Goal: Information Seeking & Learning: Learn about a topic

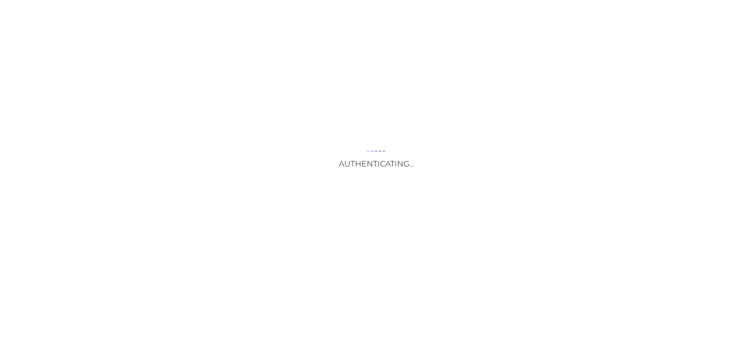
click at [345, 245] on div "Authenticating..." at bounding box center [376, 178] width 752 height 357
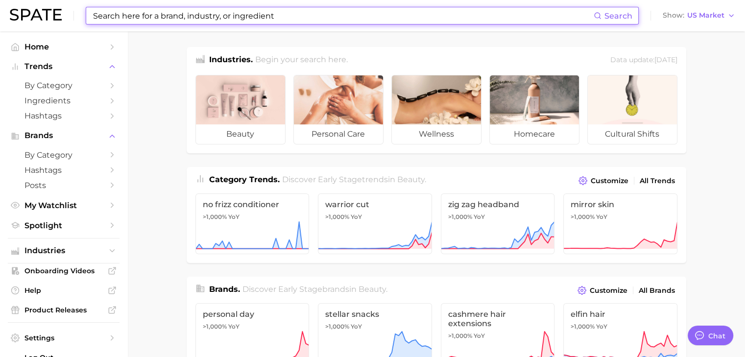
click at [174, 15] on input at bounding box center [343, 15] width 502 height 17
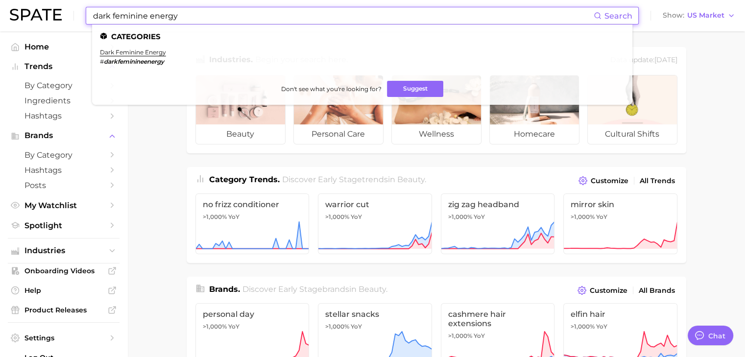
type input "dark feminine energy"
click at [135, 57] on li "dark feminine energy # darkfeminineenergy" at bounding box center [133, 56] width 66 height 17
click at [138, 52] on link "dark feminine energy" at bounding box center [133, 51] width 66 height 7
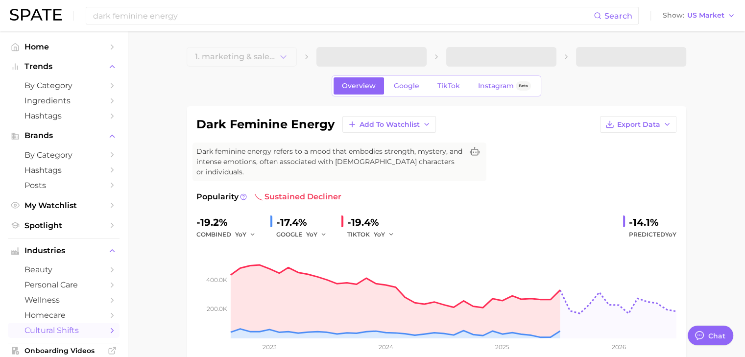
type textarea "x"
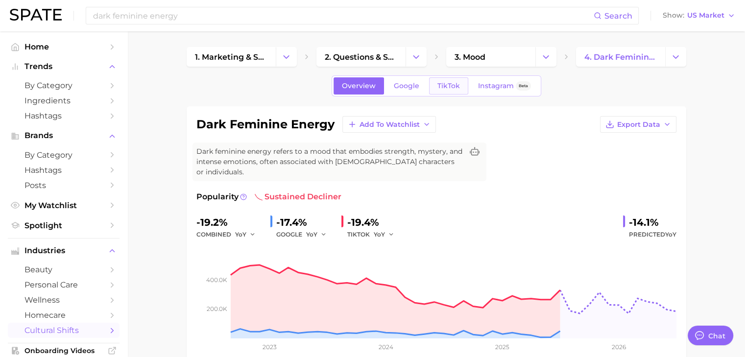
click at [446, 84] on span "TikTok" at bounding box center [448, 86] width 23 height 8
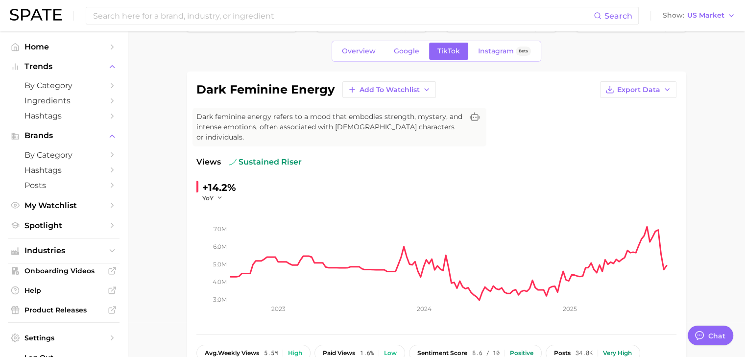
scroll to position [49, 0]
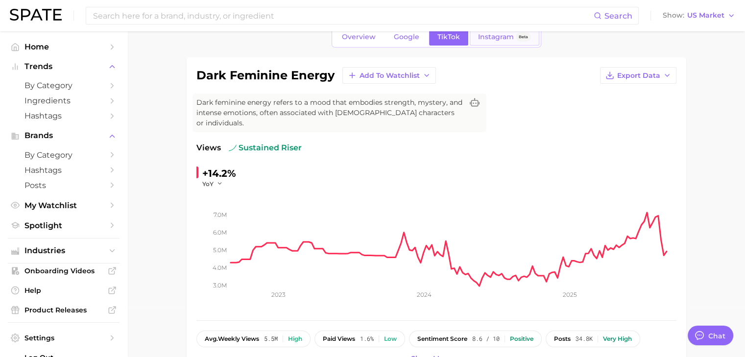
click at [496, 38] on span "Instagram" at bounding box center [496, 37] width 36 height 8
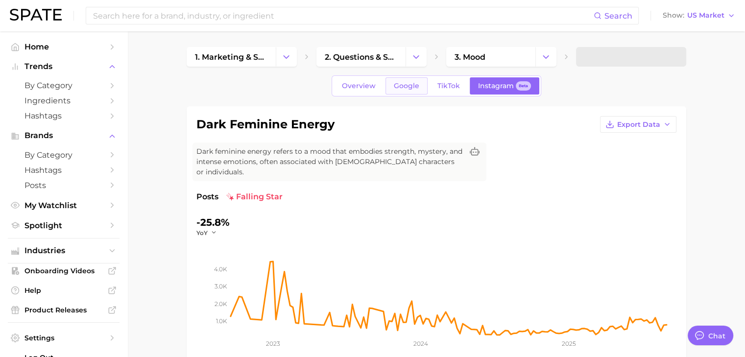
click at [400, 85] on span "Google" at bounding box center [406, 86] width 25 height 8
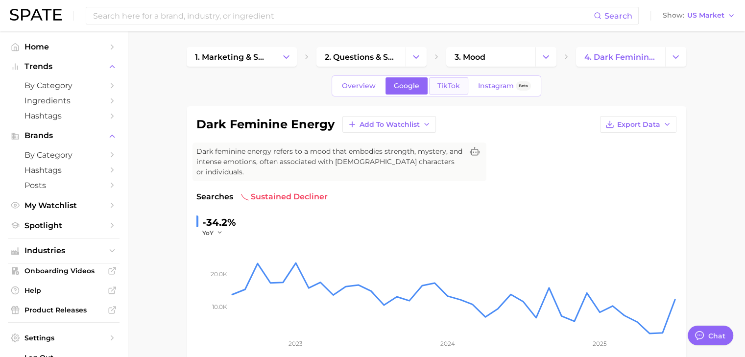
click at [455, 86] on span "TikTok" at bounding box center [448, 86] width 23 height 8
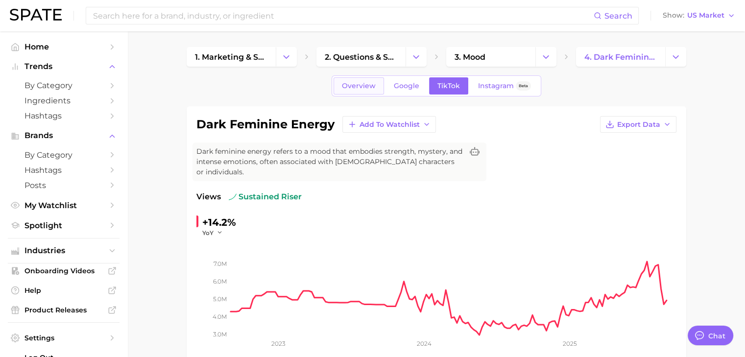
click at [358, 89] on span "Overview" at bounding box center [359, 86] width 34 height 8
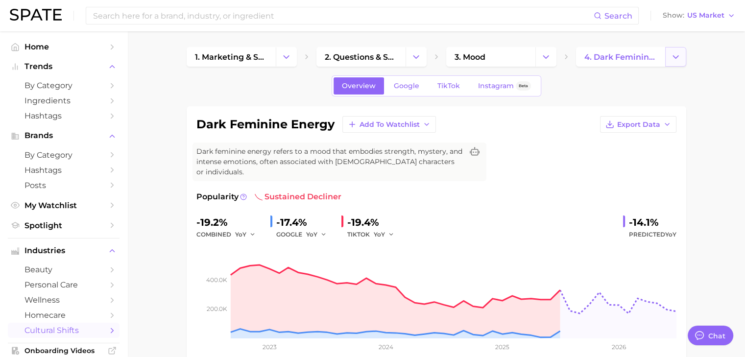
click at [669, 60] on button "Change Category" at bounding box center [675, 57] width 21 height 20
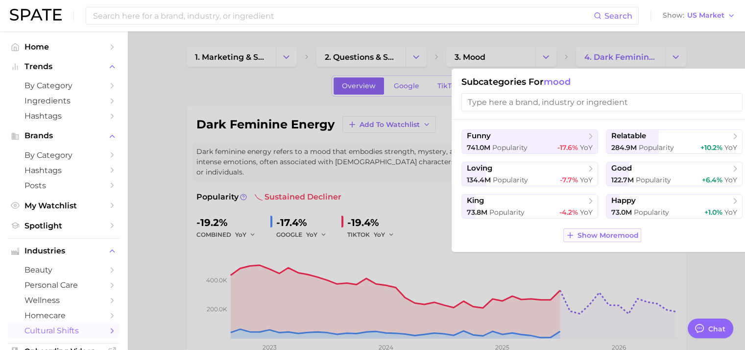
click at [606, 237] on span "Show More mood" at bounding box center [608, 235] width 61 height 8
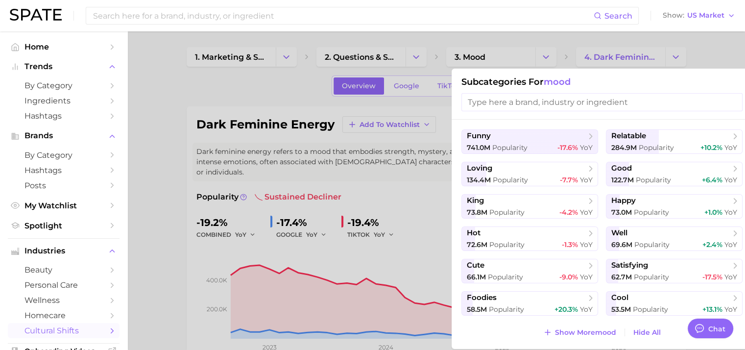
click at [632, 41] on div at bounding box center [372, 175] width 745 height 350
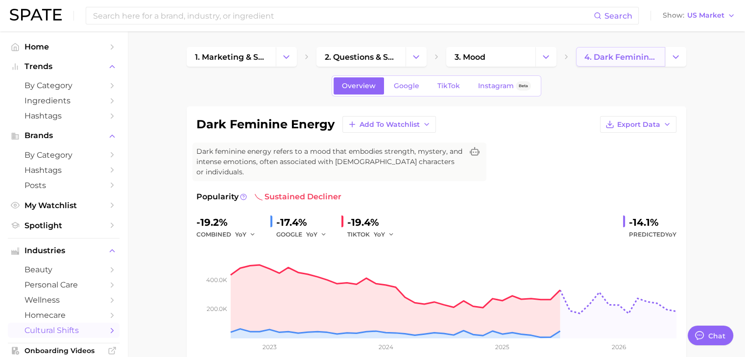
click at [620, 56] on span "4. dark feminine energy" at bounding box center [620, 56] width 73 height 9
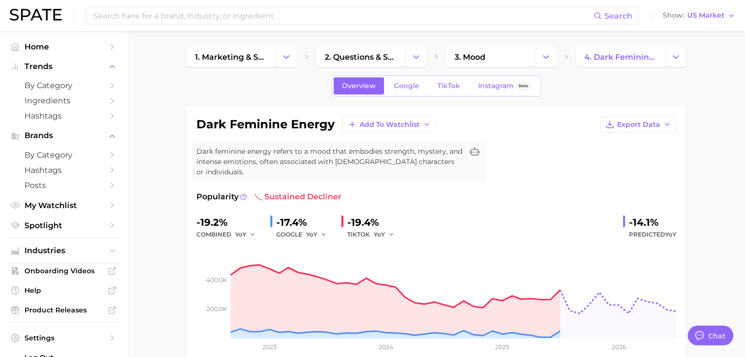
click at [590, 89] on div "Overview Google TikTok Instagram Beta" at bounding box center [437, 85] width 500 height 21
click at [41, 45] on span "Home" at bounding box center [63, 46] width 78 height 9
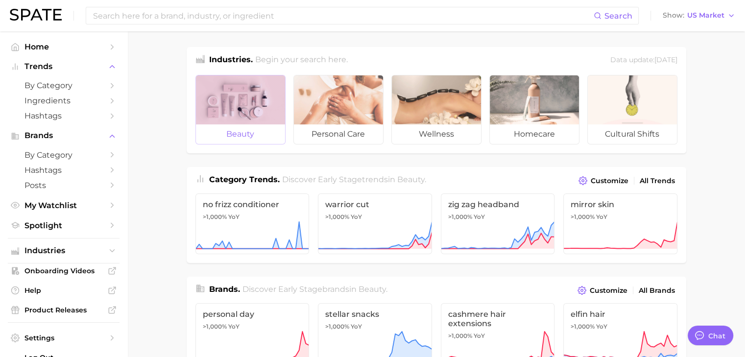
click at [247, 101] on div at bounding box center [240, 99] width 89 height 49
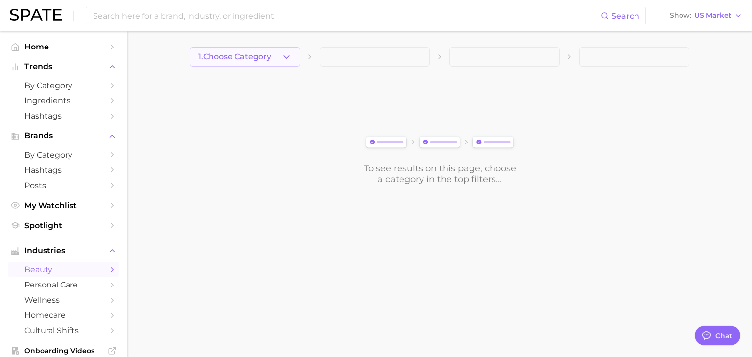
click at [289, 61] on icon "button" at bounding box center [287, 57] width 10 height 10
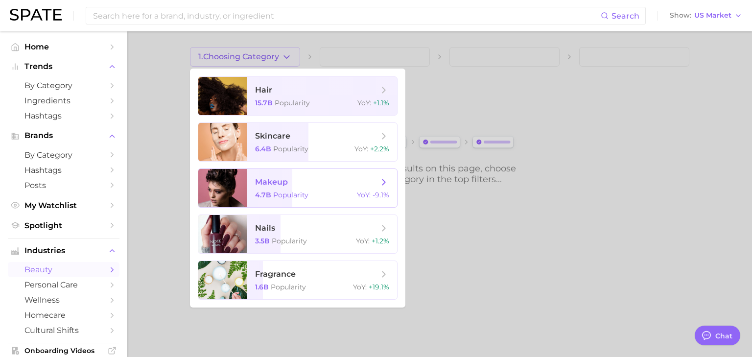
click at [311, 189] on span "makeup 4.7b Popularity YoY : -9.1%" at bounding box center [322, 188] width 150 height 38
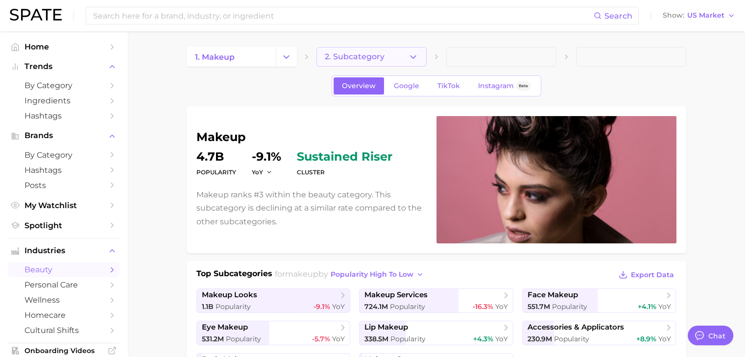
click at [396, 61] on button "2. Subcategory" at bounding box center [371, 57] width 110 height 20
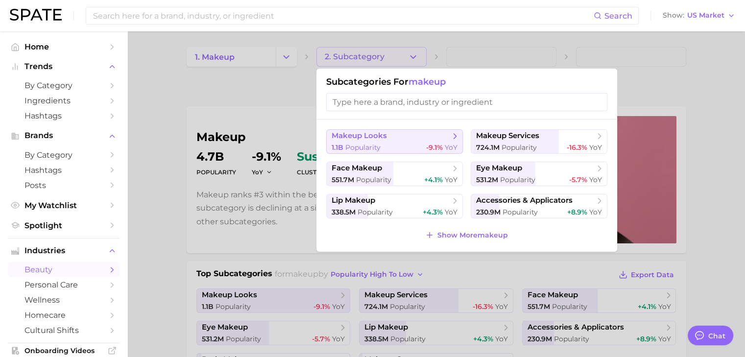
click at [398, 145] on div "1.1b Popularity -9.1% YoY" at bounding box center [395, 147] width 126 height 9
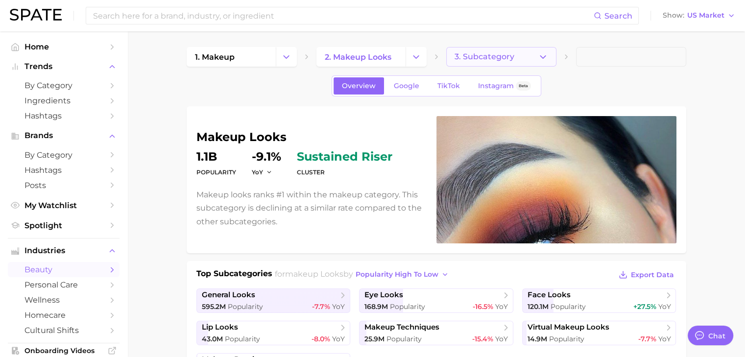
click at [524, 51] on button "3. Subcategory" at bounding box center [501, 57] width 110 height 20
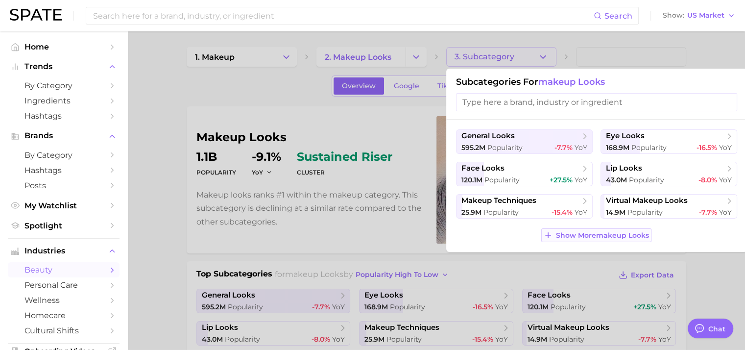
click at [581, 229] on button "Show More makeup looks" at bounding box center [596, 235] width 110 height 14
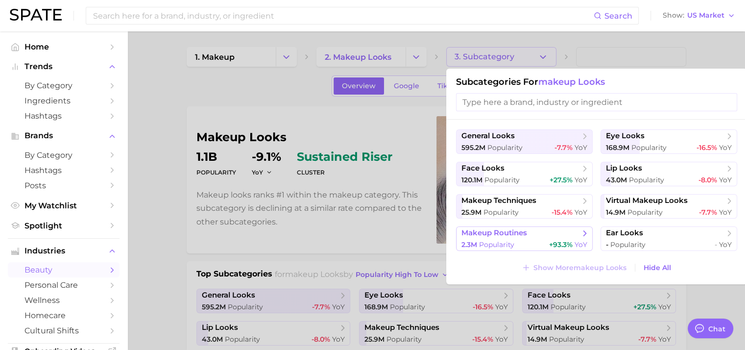
click at [464, 238] on button "makeup routines 2.3m Popularity +93.3% YoY" at bounding box center [524, 238] width 137 height 24
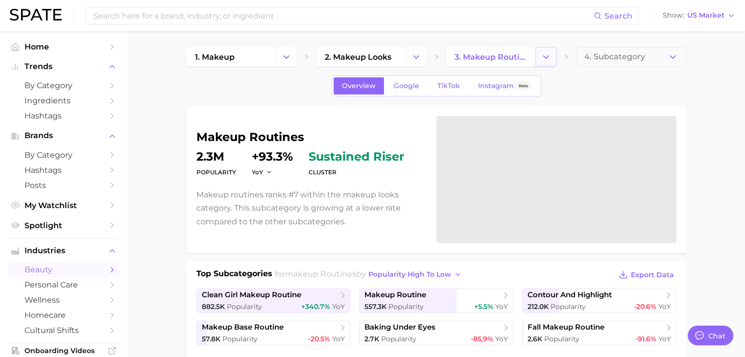
click at [553, 62] on button "Change Category" at bounding box center [545, 57] width 21 height 20
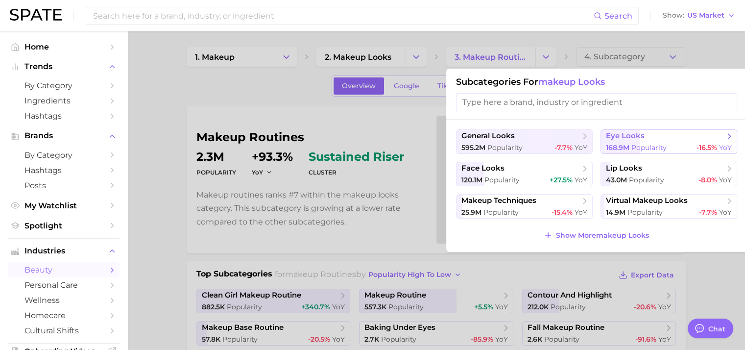
click at [622, 145] on span "168.9m" at bounding box center [618, 147] width 24 height 9
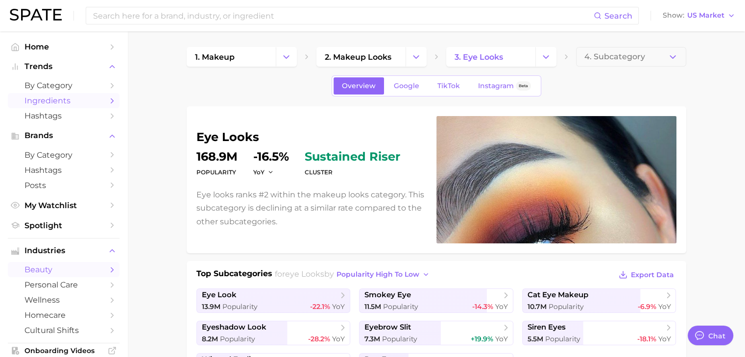
click at [56, 94] on link "Ingredients" at bounding box center [64, 100] width 112 height 15
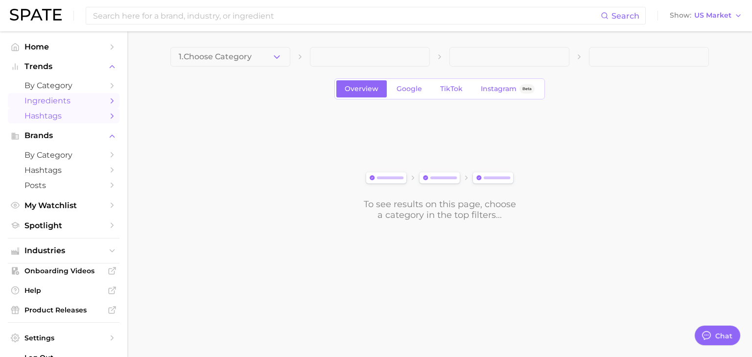
click at [64, 117] on span "Hashtags" at bounding box center [63, 115] width 78 height 9
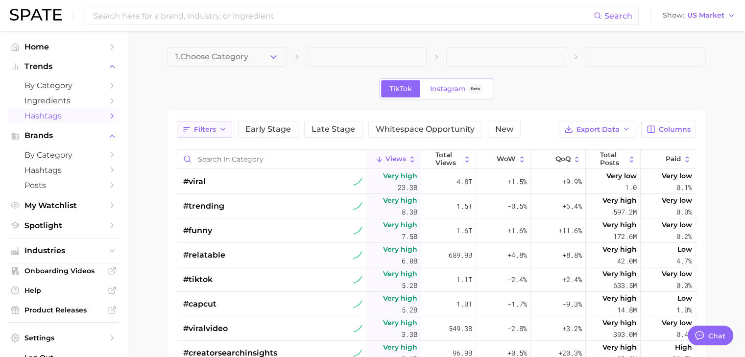
click at [221, 130] on icon "button" at bounding box center [223, 129] width 8 height 8
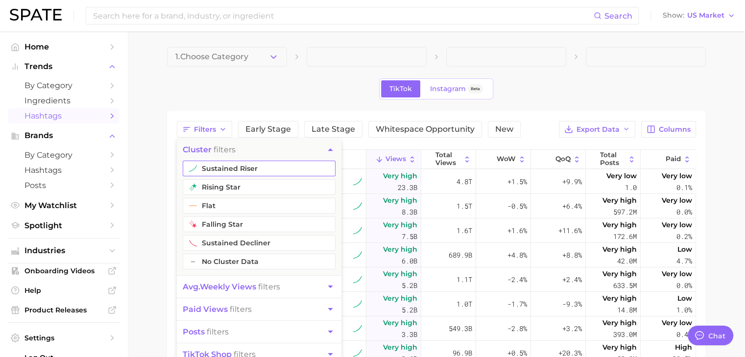
click at [212, 170] on button "sustained riser" at bounding box center [259, 169] width 153 height 16
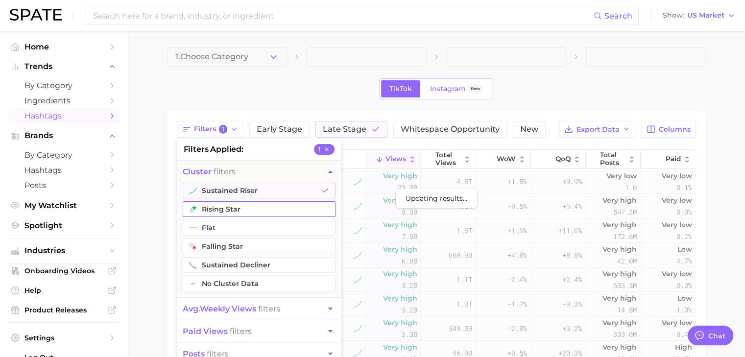
click at [228, 204] on button "rising star" at bounding box center [259, 209] width 153 height 16
click at [163, 237] on main "1. Choose Category TikTok Instagram Beta Filters 2 filters applied 2 cluster fi…" at bounding box center [436, 298] width 618 height 534
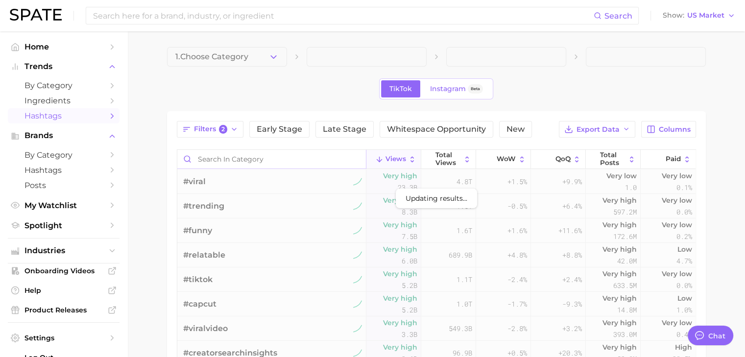
click at [238, 158] on input "Search in category" at bounding box center [271, 159] width 189 height 19
type input "dark"
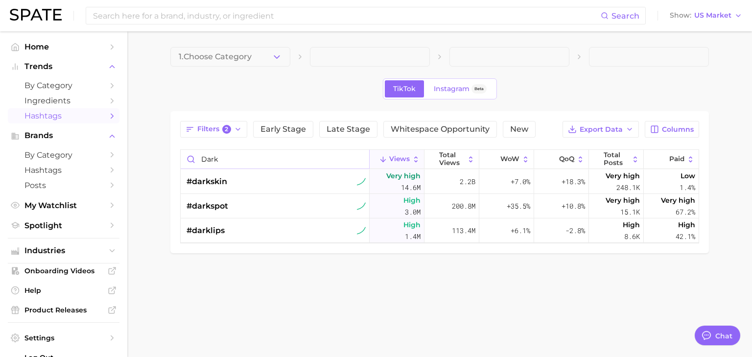
drag, startPoint x: 225, startPoint y: 162, endPoint x: 194, endPoint y: 166, distance: 32.1
click at [195, 165] on input "dark" at bounding box center [275, 159] width 189 height 19
click at [262, 224] on div "#darklips" at bounding box center [276, 230] width 179 height 24
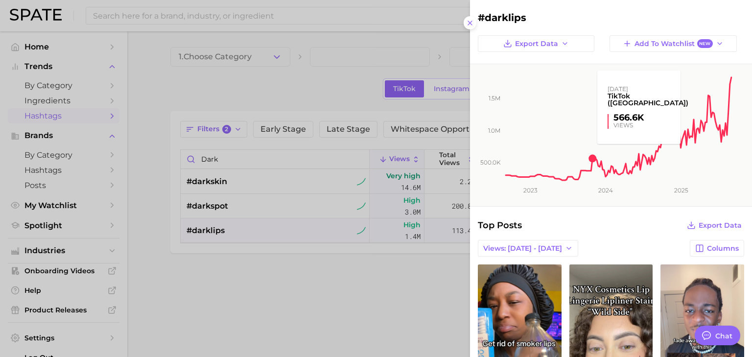
click at [558, 96] on rect at bounding box center [619, 123] width 229 height 118
click at [295, 335] on div at bounding box center [376, 178] width 752 height 357
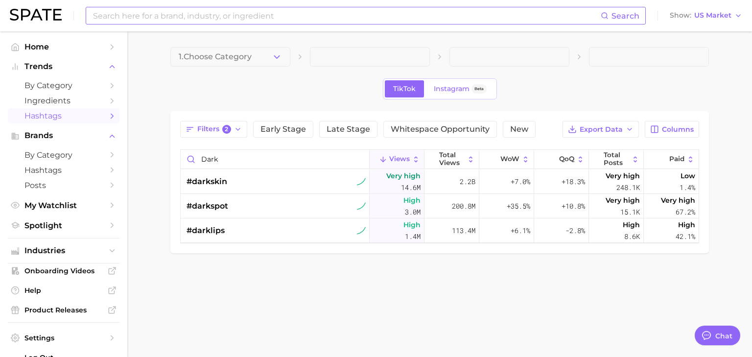
click at [161, 13] on input at bounding box center [346, 15] width 509 height 17
type input "#darklips"
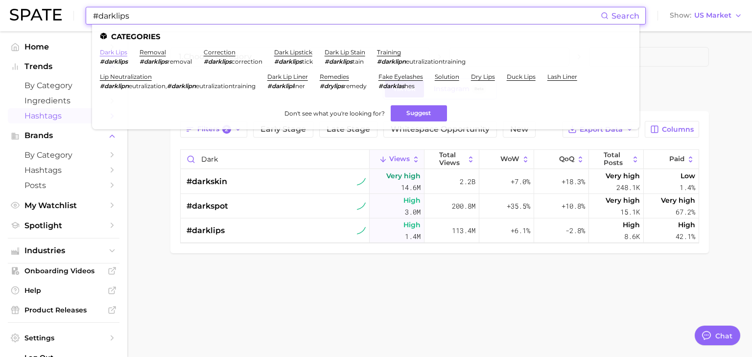
click at [116, 53] on link "dark lips" at bounding box center [113, 51] width 27 height 7
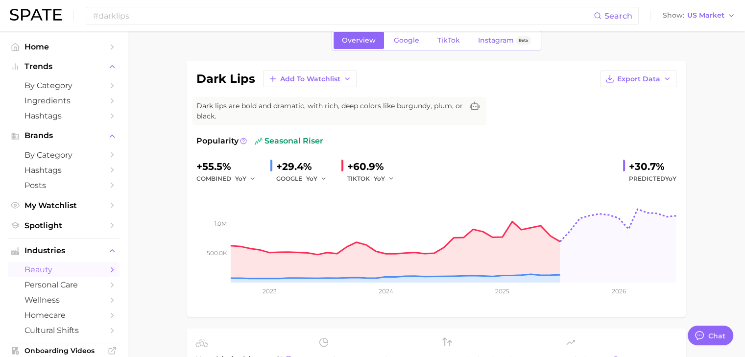
scroll to position [49, 0]
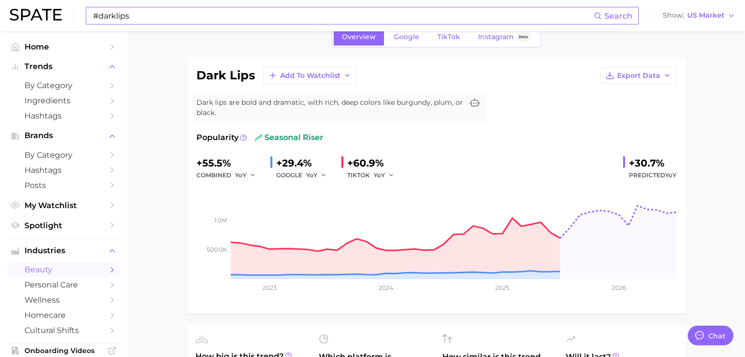
click at [127, 16] on input "#darklips" at bounding box center [343, 15] width 502 height 17
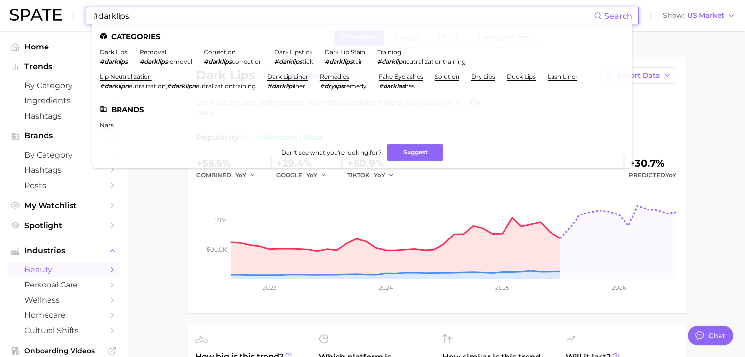
drag, startPoint x: 151, startPoint y: 17, endPoint x: 15, endPoint y: 0, distance: 137.1
click at [27, 6] on div "#darklips Search Categories dark lips #darklips removal #darklips removal corre…" at bounding box center [373, 15] width 726 height 31
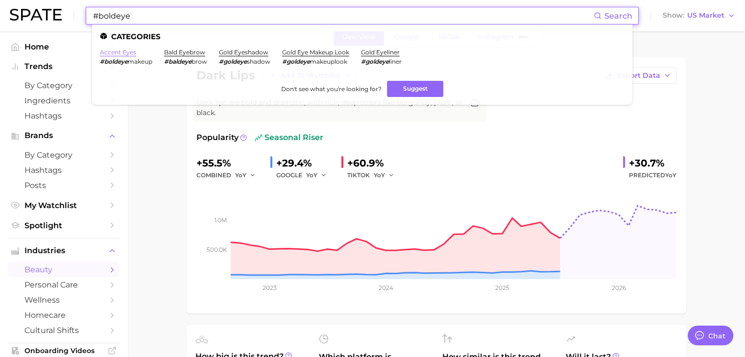
click at [117, 52] on link "accent eyes" at bounding box center [118, 51] width 36 height 7
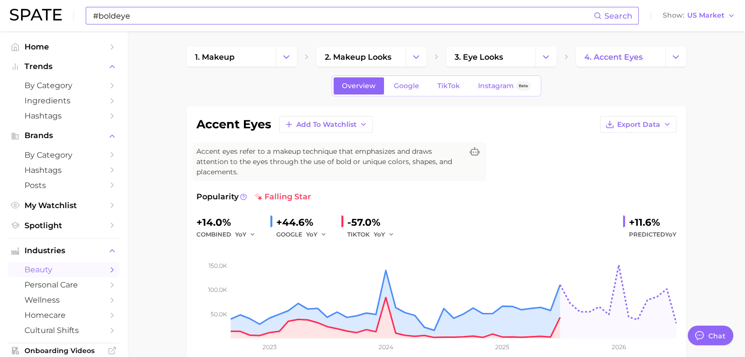
click at [118, 19] on input "#boldeye" at bounding box center [343, 15] width 502 height 17
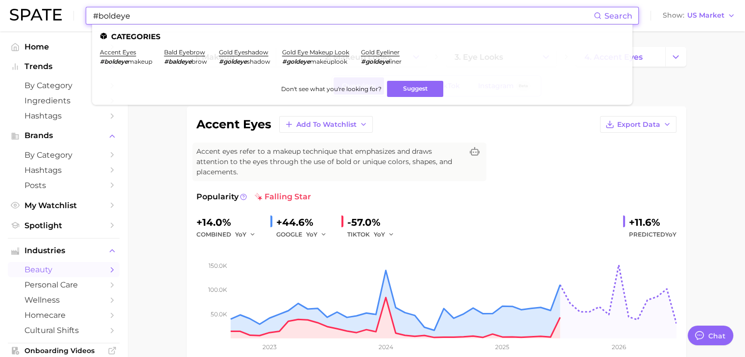
drag, startPoint x: 116, startPoint y: 16, endPoint x: 97, endPoint y: 19, distance: 18.8
click at [97, 19] on input "#boldeye" at bounding box center [343, 15] width 502 height 17
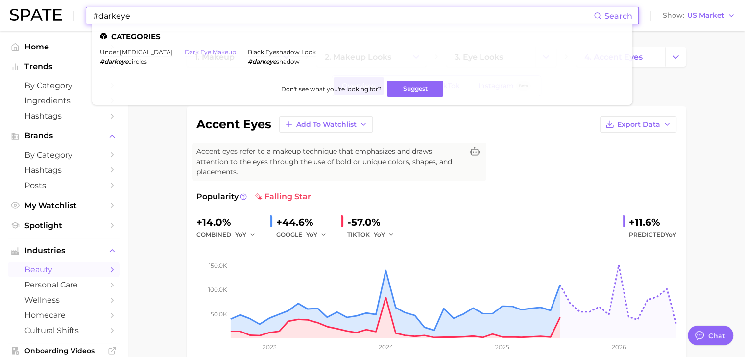
type input "#darkeye"
click at [206, 52] on link "dark eye makeup" at bounding box center [210, 51] width 51 height 7
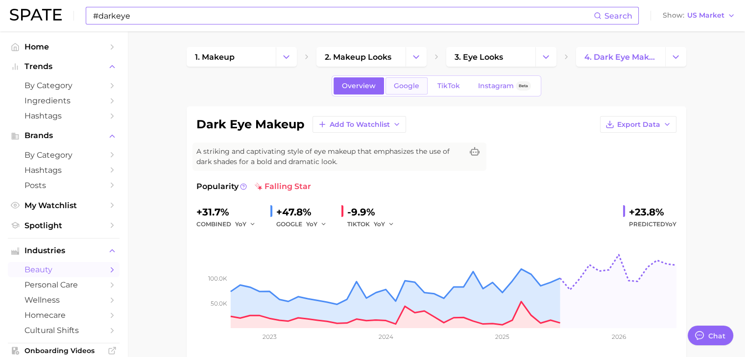
click at [401, 82] on span "Google" at bounding box center [406, 86] width 25 height 8
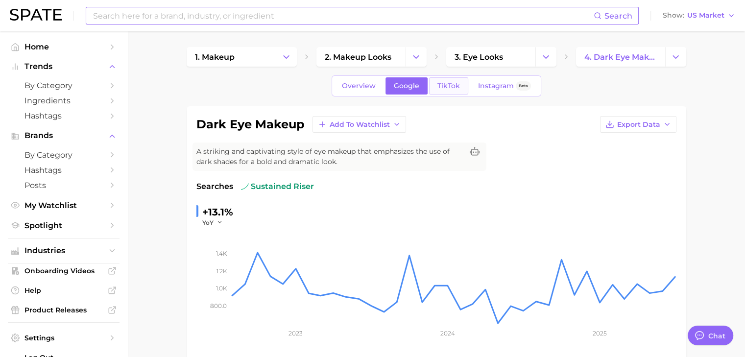
click at [450, 88] on span "TikTok" at bounding box center [448, 86] width 23 height 8
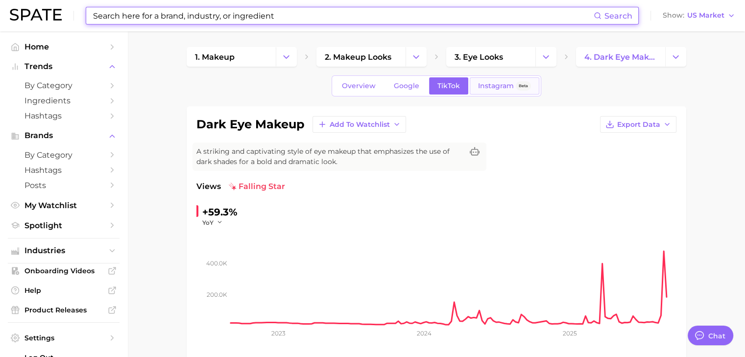
click at [491, 87] on span "Instagram" at bounding box center [496, 86] width 36 height 8
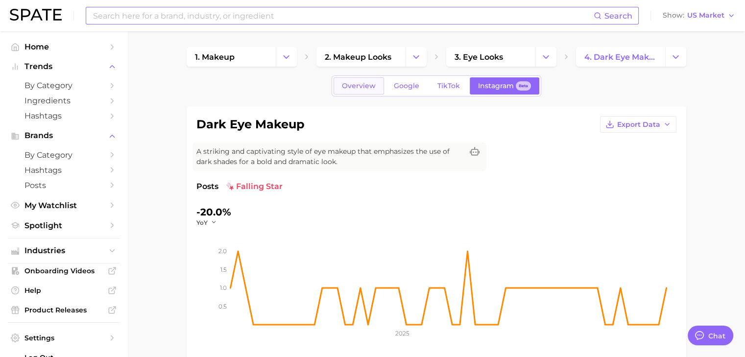
click at [356, 87] on span "Overview" at bounding box center [359, 86] width 34 height 8
